Goal: Navigation & Orientation: Go to known website

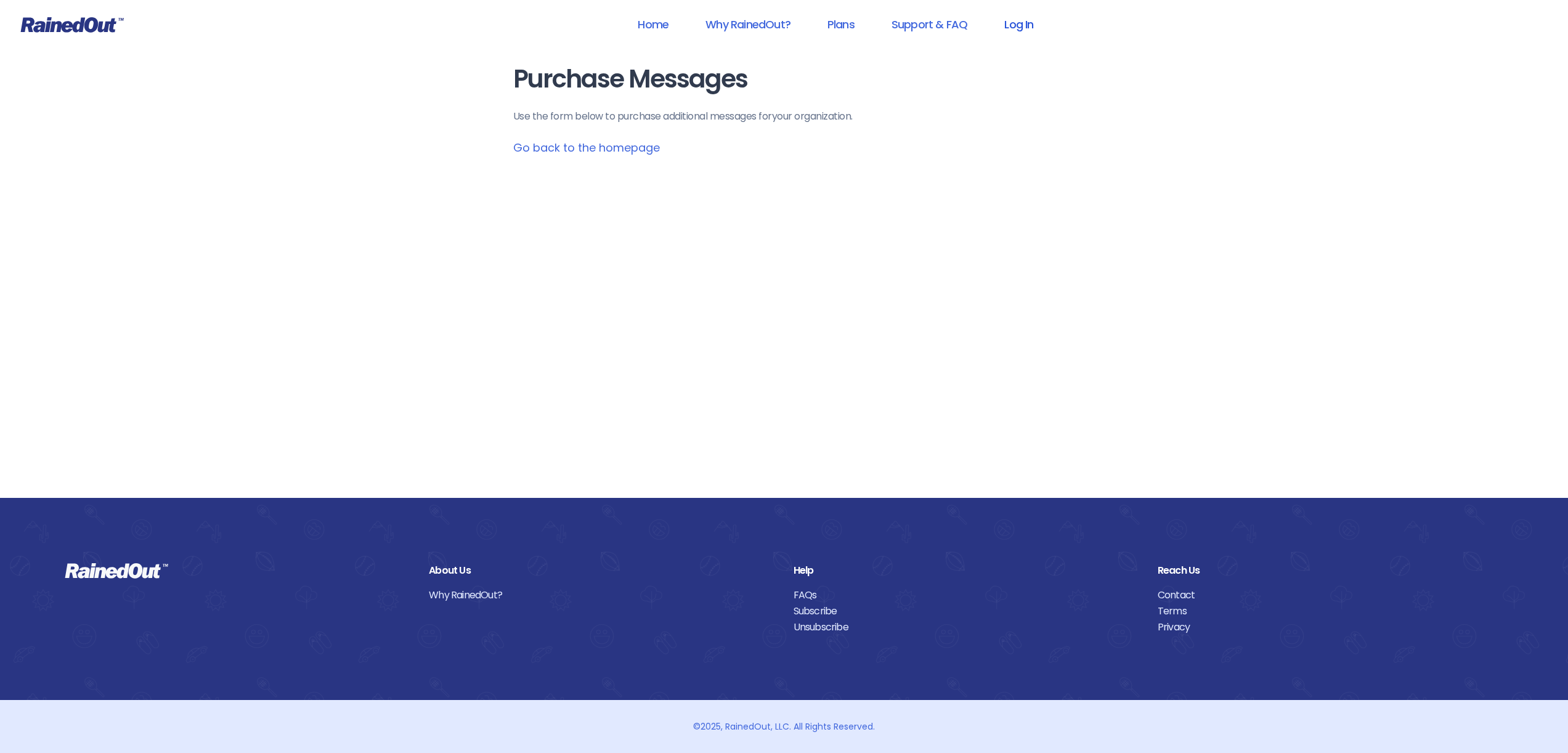
click at [1038, 24] on link "Log In" at bounding box center [1018, 24] width 61 height 28
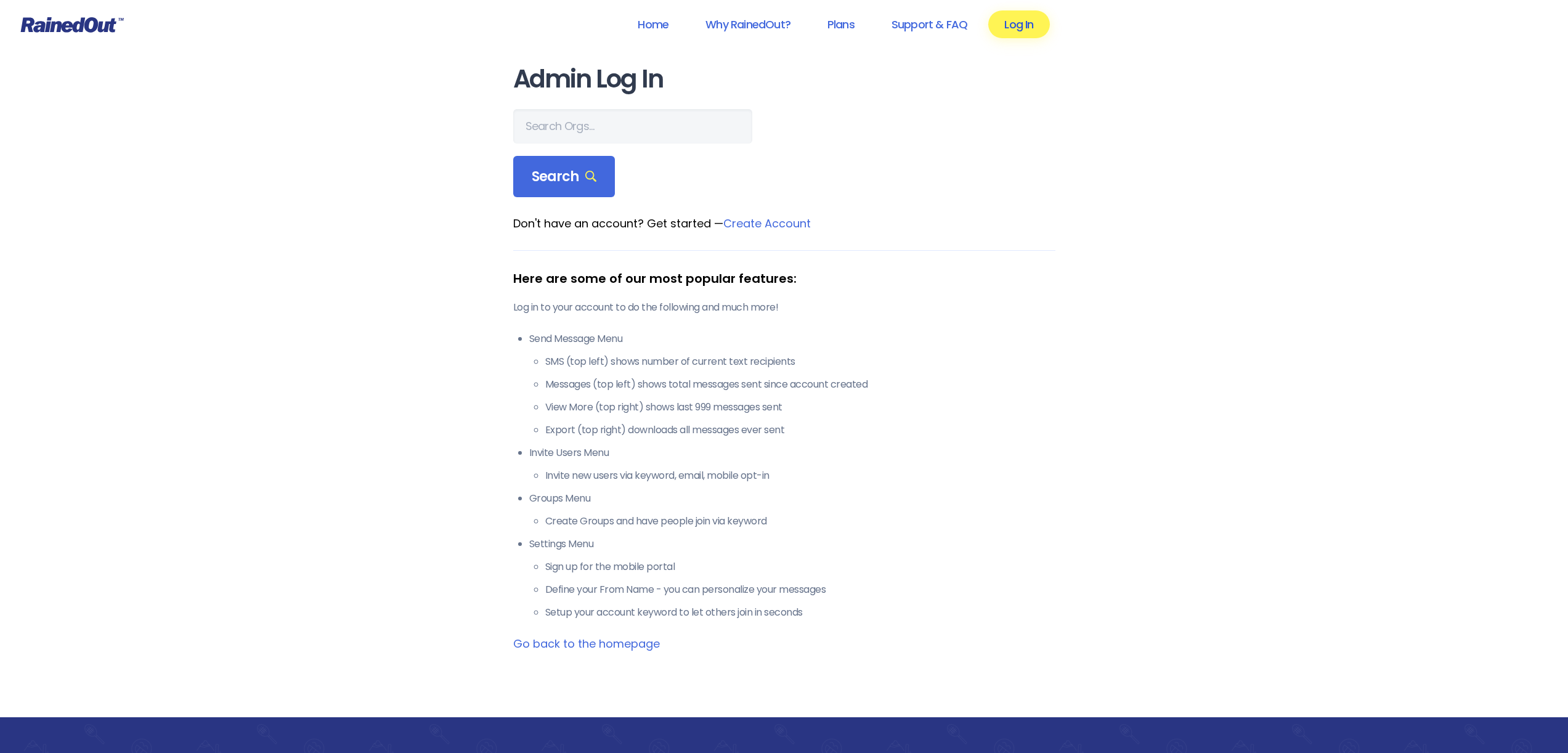
click at [1027, 25] on link "Log In" at bounding box center [1018, 24] width 61 height 28
click at [1018, 26] on link "Log In" at bounding box center [1018, 24] width 61 height 28
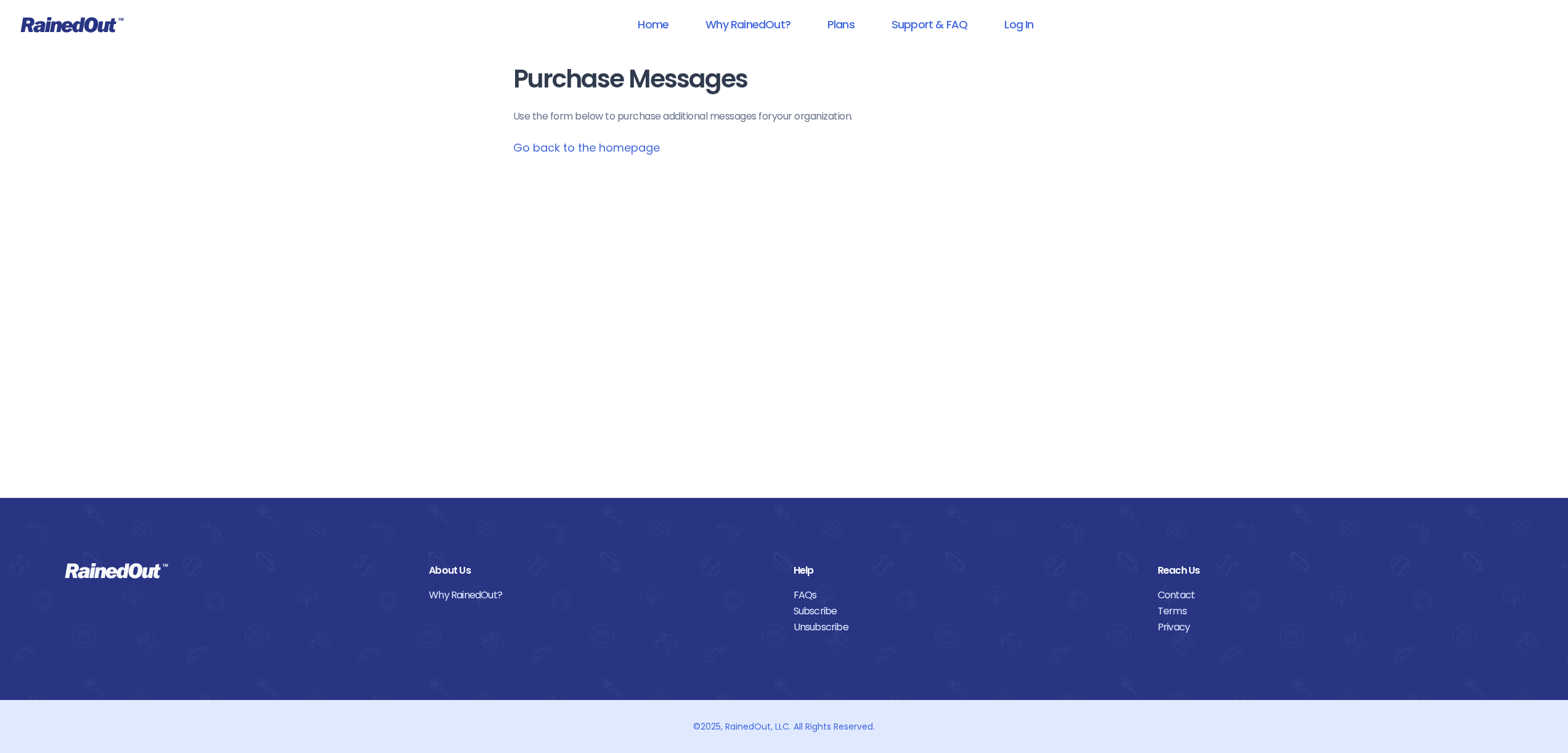
click at [95, 33] on header "Home Why RainedOut? Plans Support & FAQ Log In" at bounding box center [784, 24] width 1568 height 49
click at [100, 24] on icon at bounding box center [72, 24] width 103 height 15
